Goal: Task Accomplishment & Management: Use online tool/utility

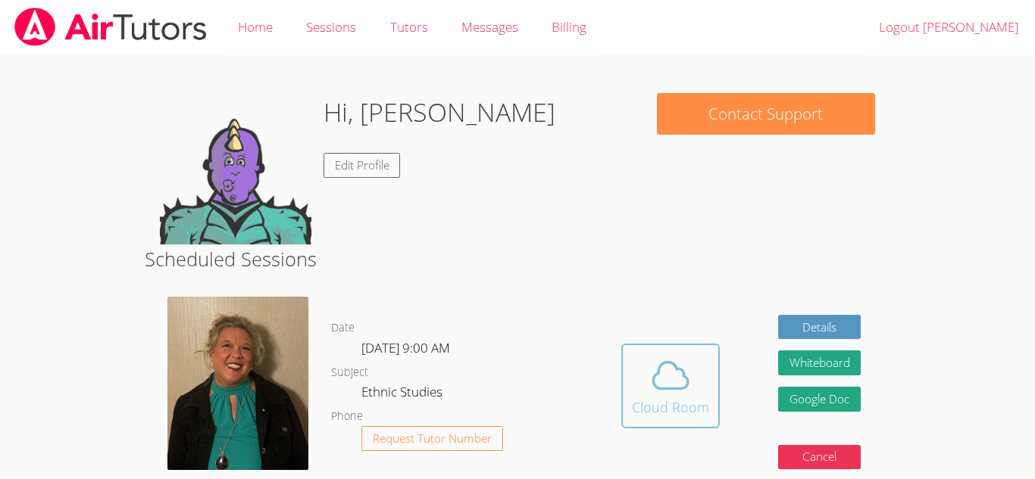
click at [646, 373] on span at bounding box center [670, 375] width 77 height 42
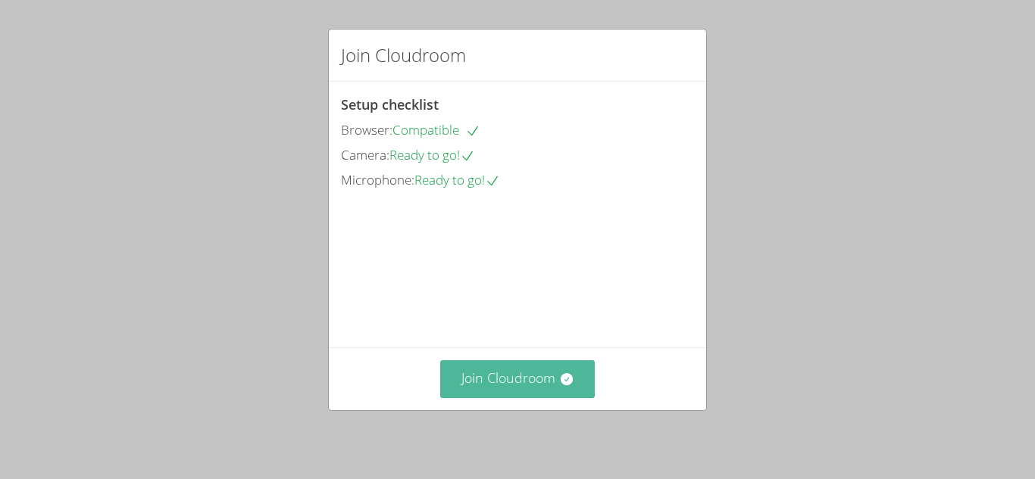
click at [488, 391] on button "Join Cloudroom" at bounding box center [517, 379] width 155 height 37
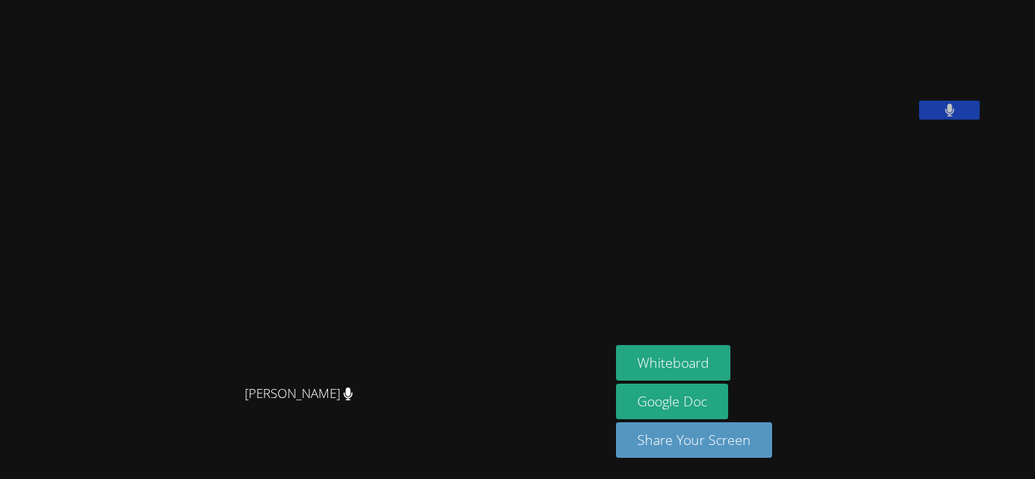
click at [579, 20] on div "[PERSON_NAME] [PERSON_NAME]" at bounding box center [305, 239] width 598 height 467
click at [419, 361] on video at bounding box center [305, 210] width 227 height 336
click at [610, 39] on main "[PERSON_NAME] [PERSON_NAME]" at bounding box center [305, 239] width 610 height 479
click at [666, 20] on video at bounding box center [729, 63] width 227 height 114
